Goal: Check status: Check status

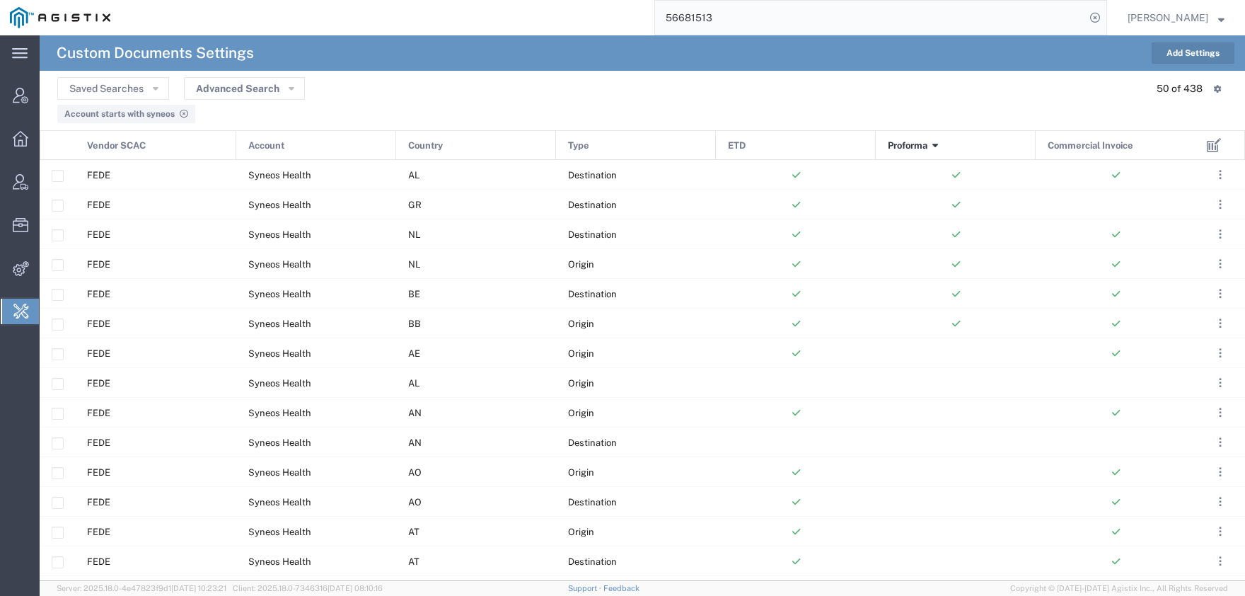
drag, startPoint x: 753, startPoint y: 29, endPoint x: 576, endPoint y: 25, distance: 177.0
click at [655, 26] on input "56681513" at bounding box center [870, 18] width 430 height 34
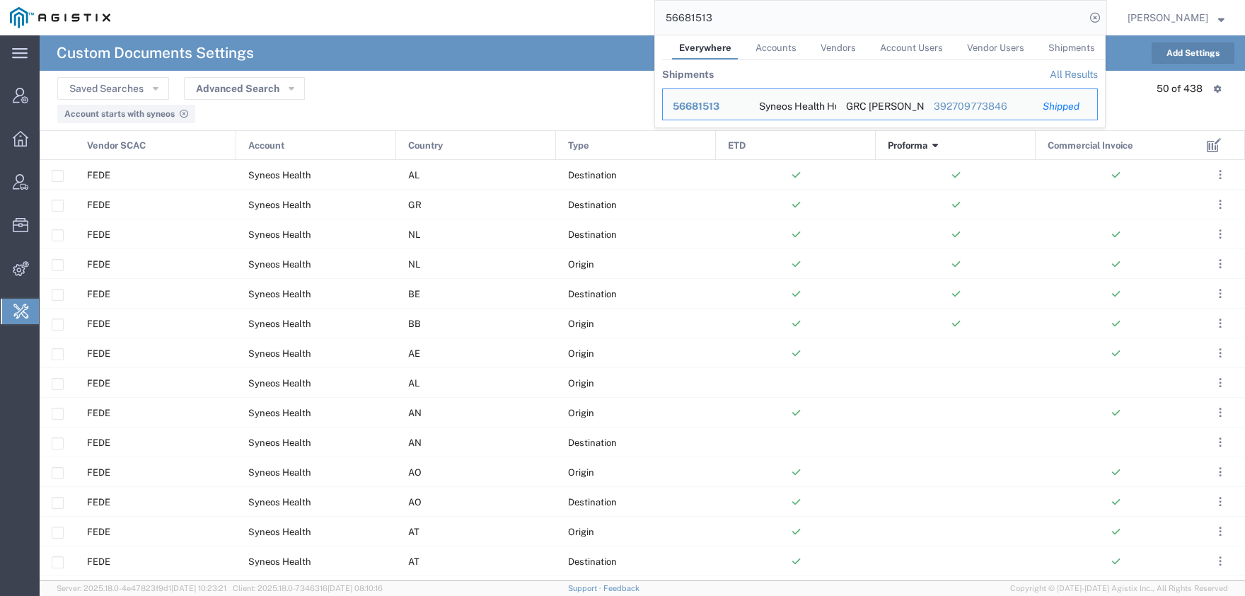
paste input "5"
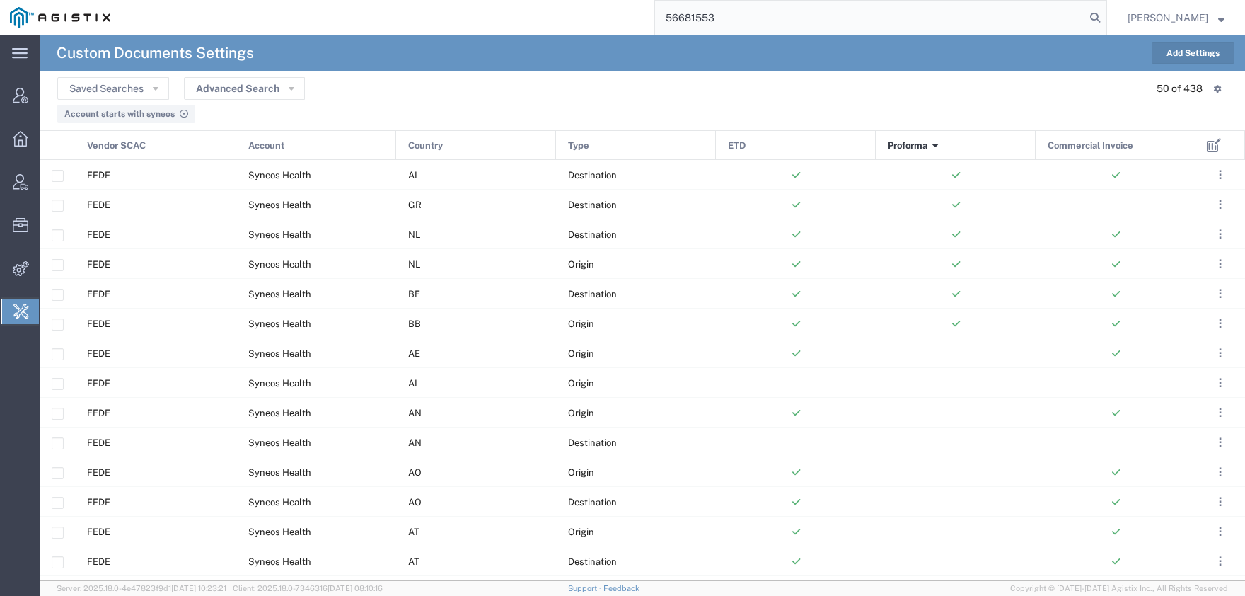
type input "56681553"
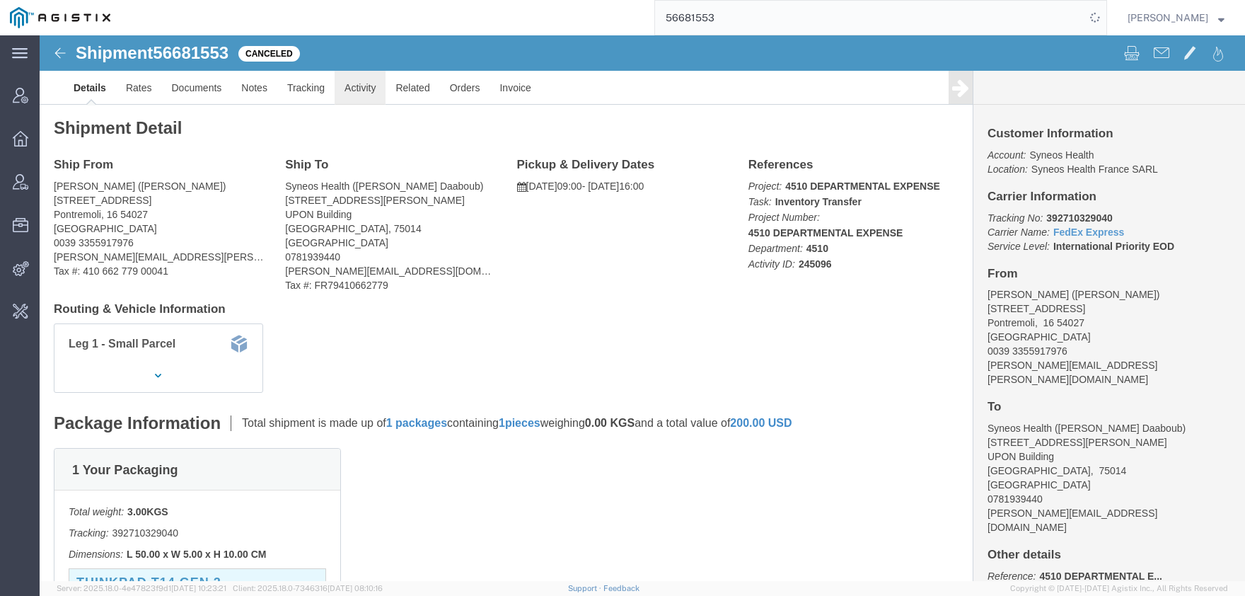
click link "Activity"
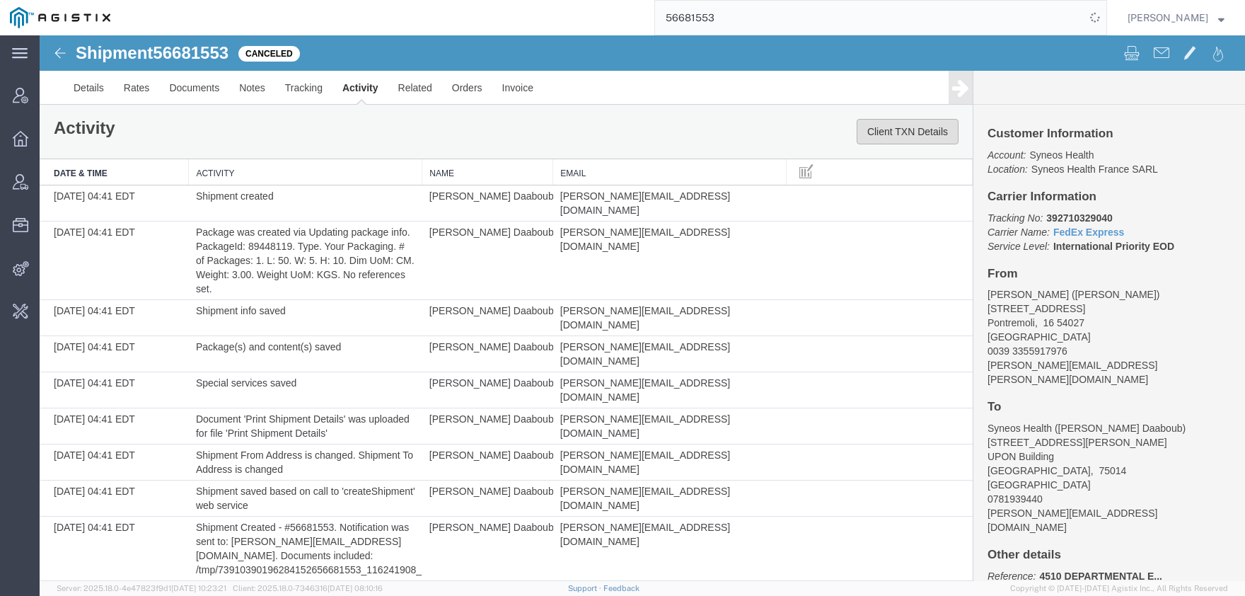
click at [936, 122] on button "Client TXN Details" at bounding box center [908, 131] width 102 height 25
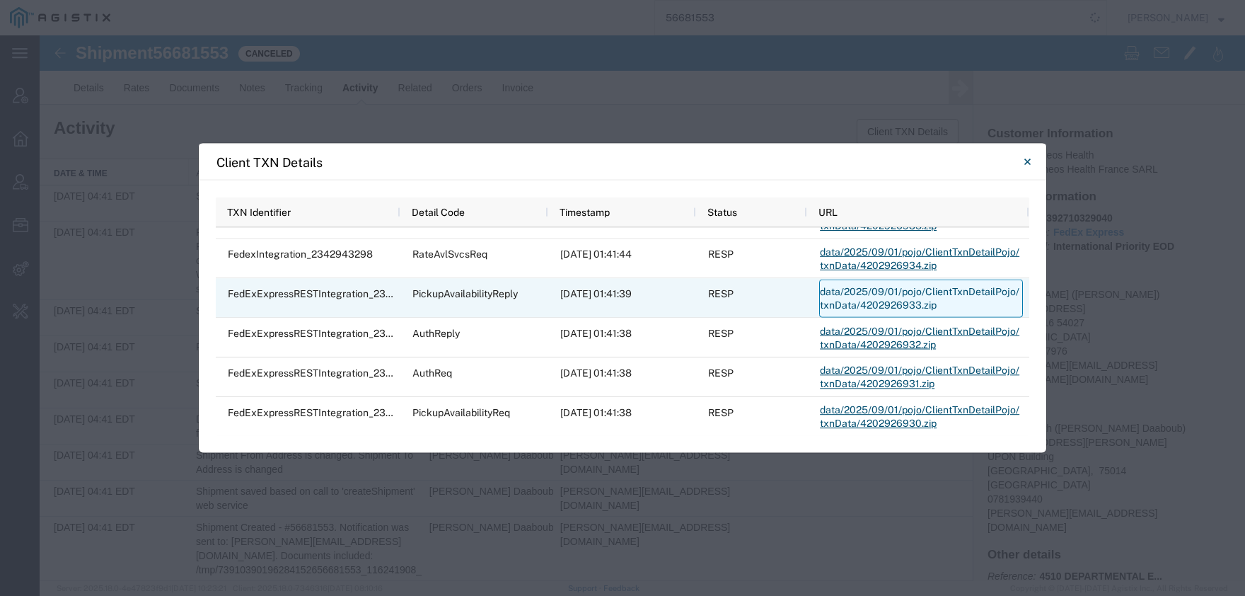
click at [867, 294] on link "data/2025/09/01/pojo/ClientTxnDetailPojo/txnData/4202926933.zip" at bounding box center [921, 298] width 204 height 38
click at [876, 299] on link "data/2025/09/01/pojo/ClientTxnDetailPojo/txnData/4202926933.zip" at bounding box center [921, 298] width 204 height 38
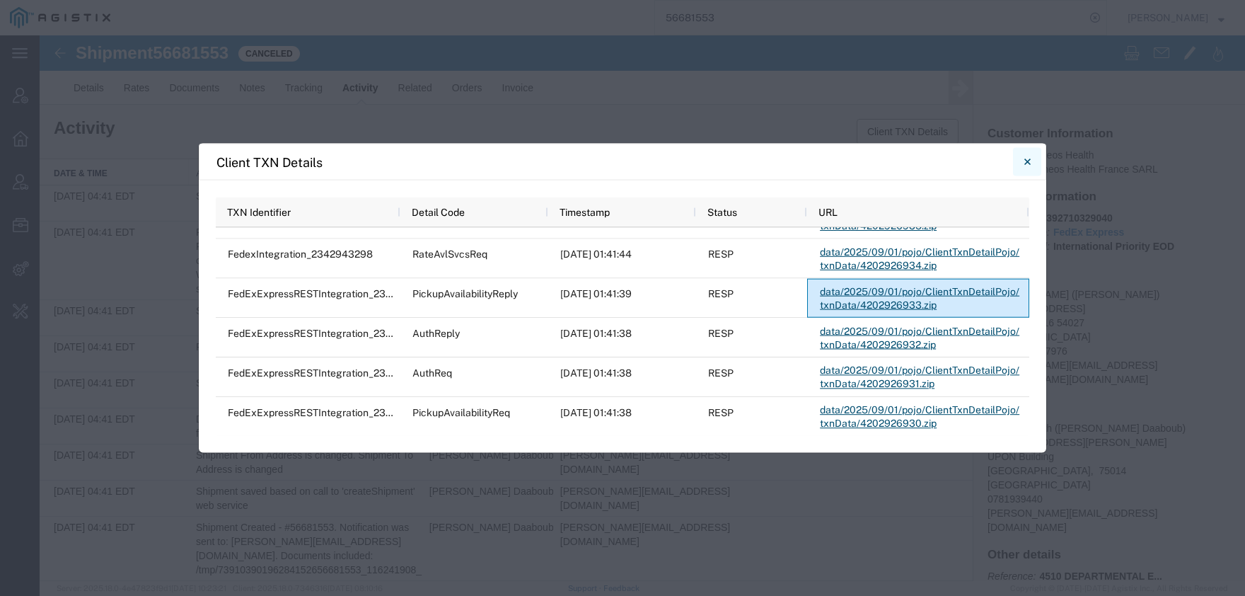
click at [1028, 161] on icon "Close" at bounding box center [1027, 162] width 6 height 6
